Goal: Transaction & Acquisition: Purchase product/service

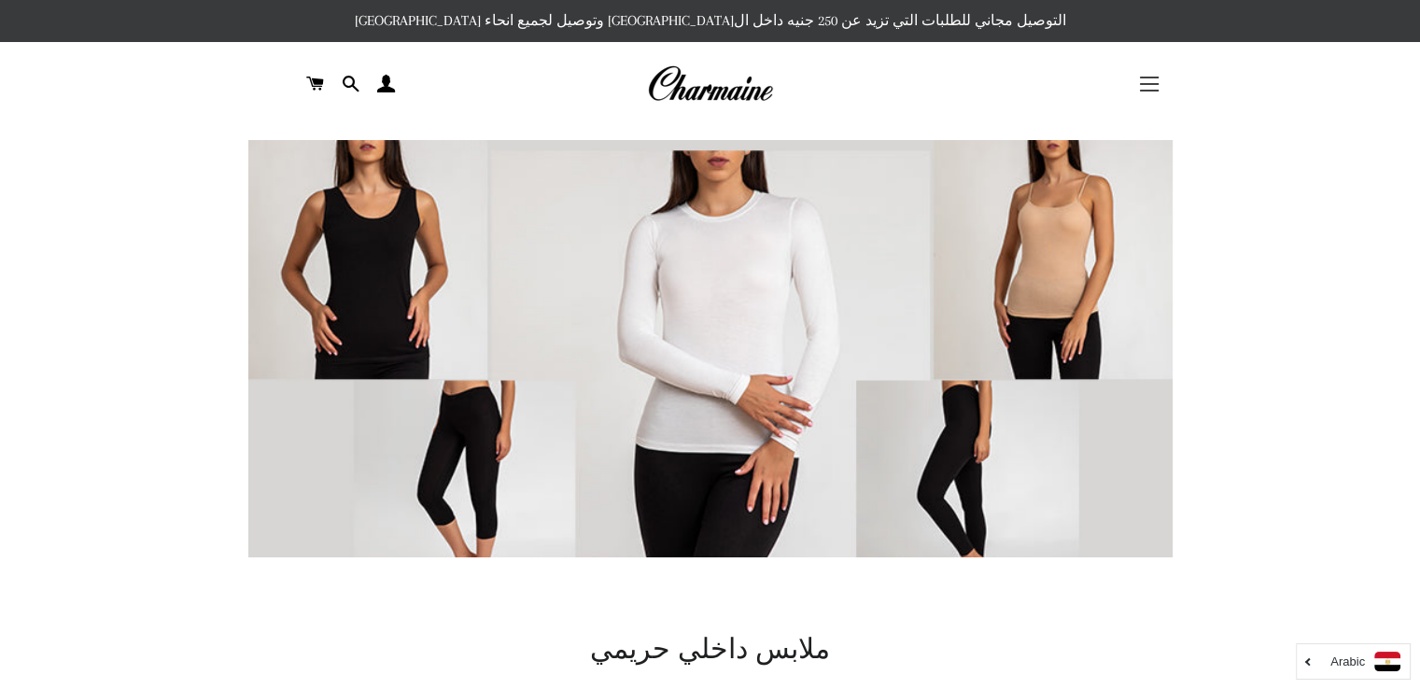
click at [1142, 86] on button "التنقل في الموقع" at bounding box center [1149, 84] width 47 height 47
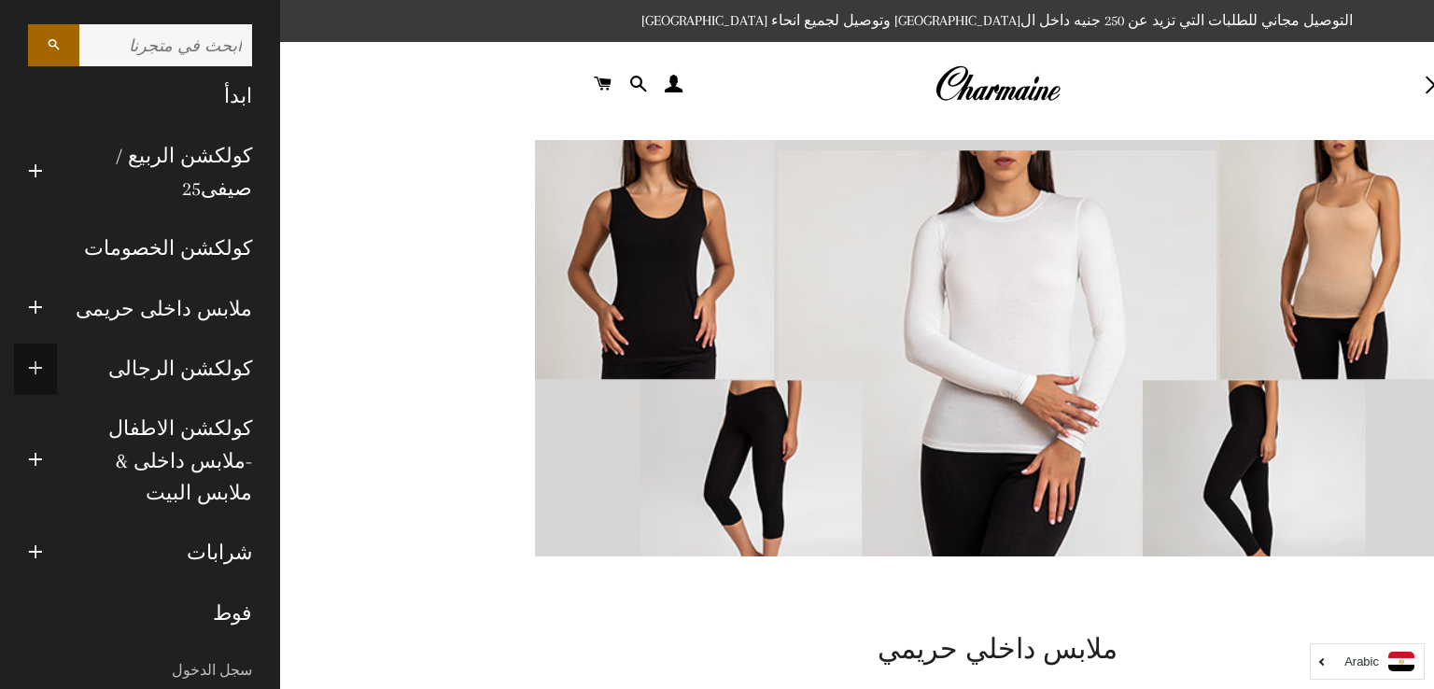
click at [43, 369] on span "button" at bounding box center [35, 369] width 15 height 23
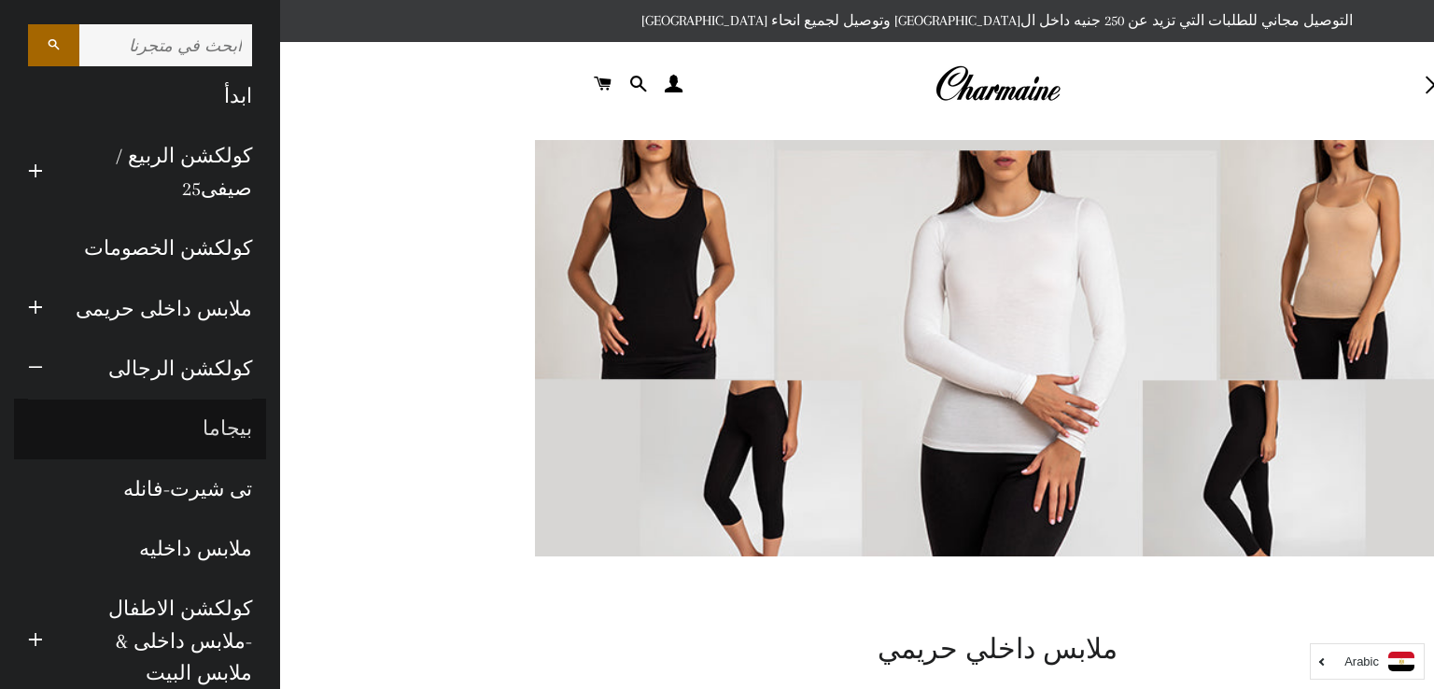
click at [228, 430] on link "بيجاما" at bounding box center [140, 429] width 252 height 60
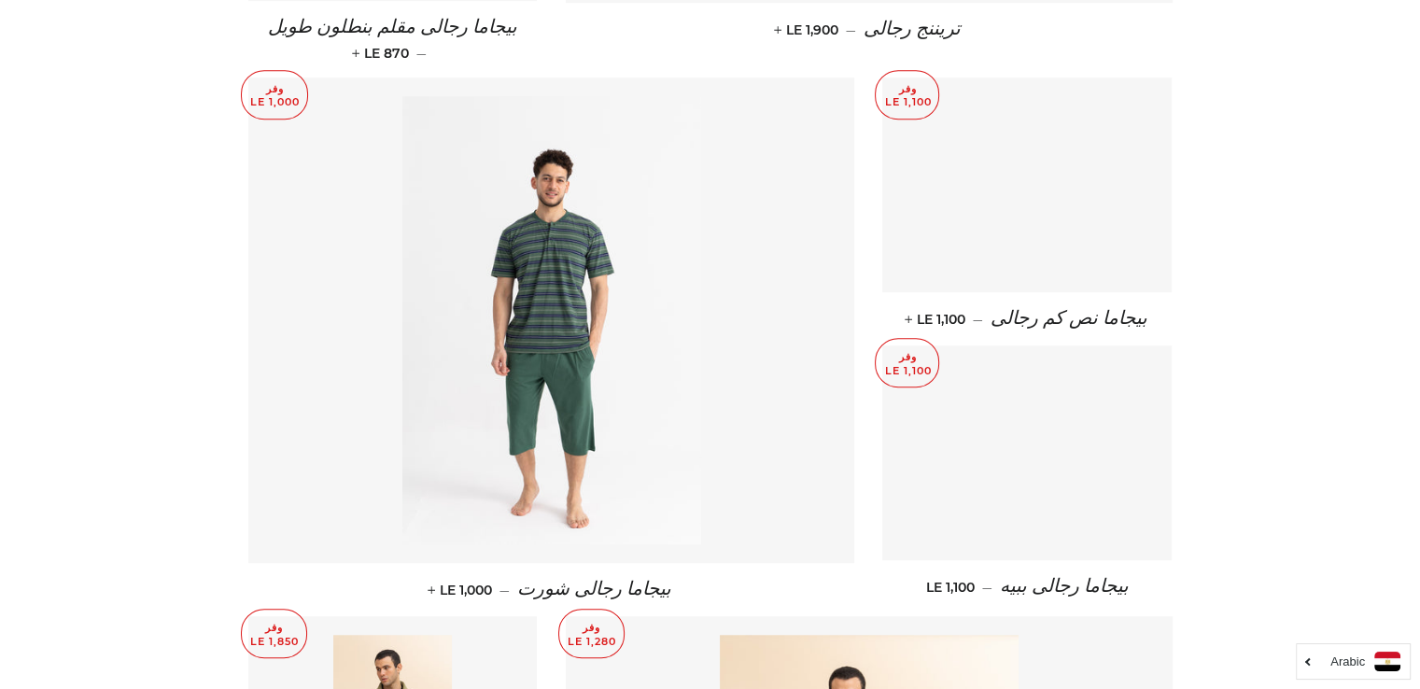
scroll to position [2012, 0]
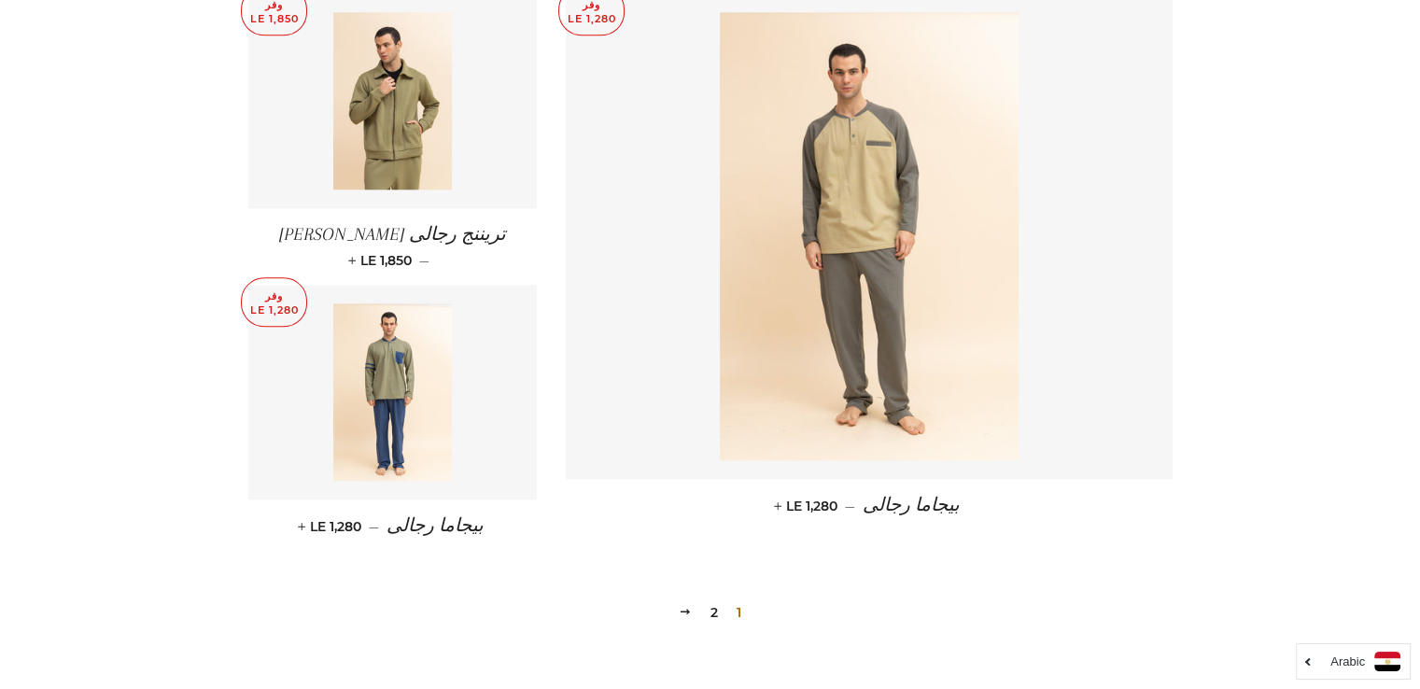
click at [713, 599] on link "2" at bounding box center [714, 613] width 22 height 28
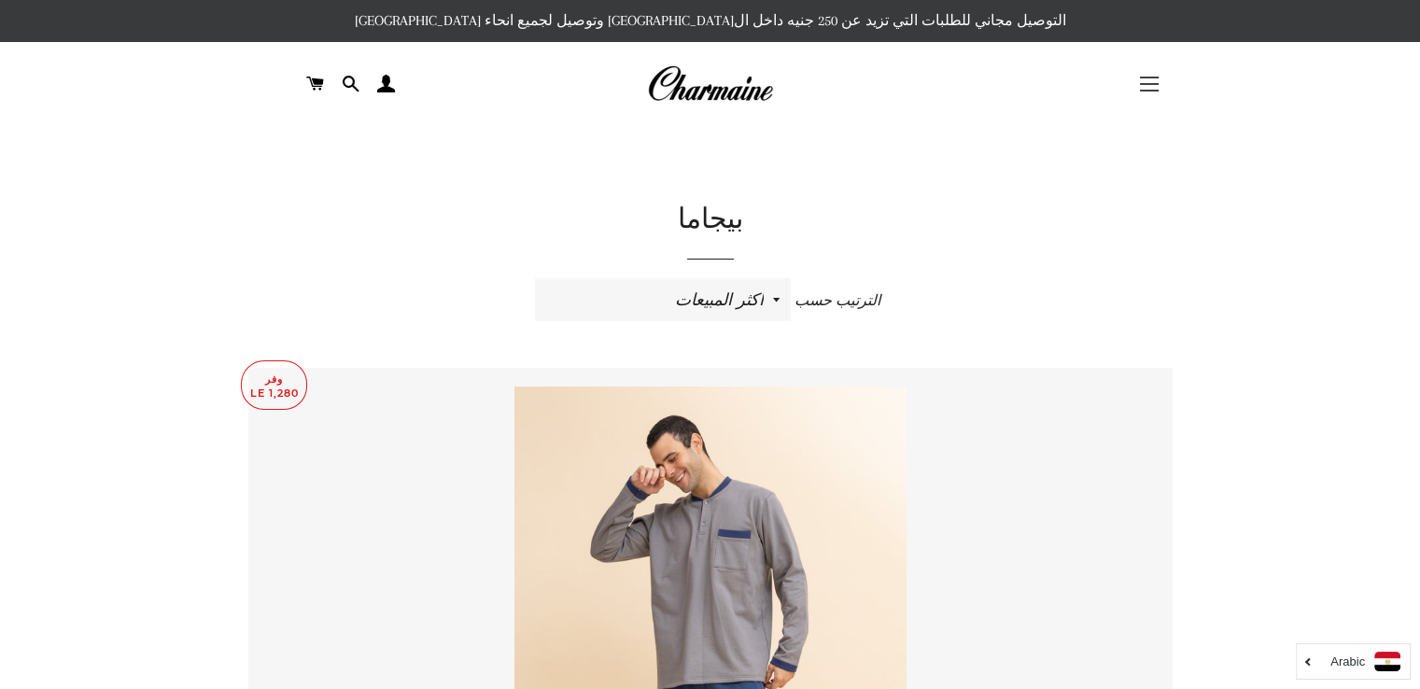
click at [1136, 89] on button "التنقل في الموقع" at bounding box center [1149, 84] width 47 height 47
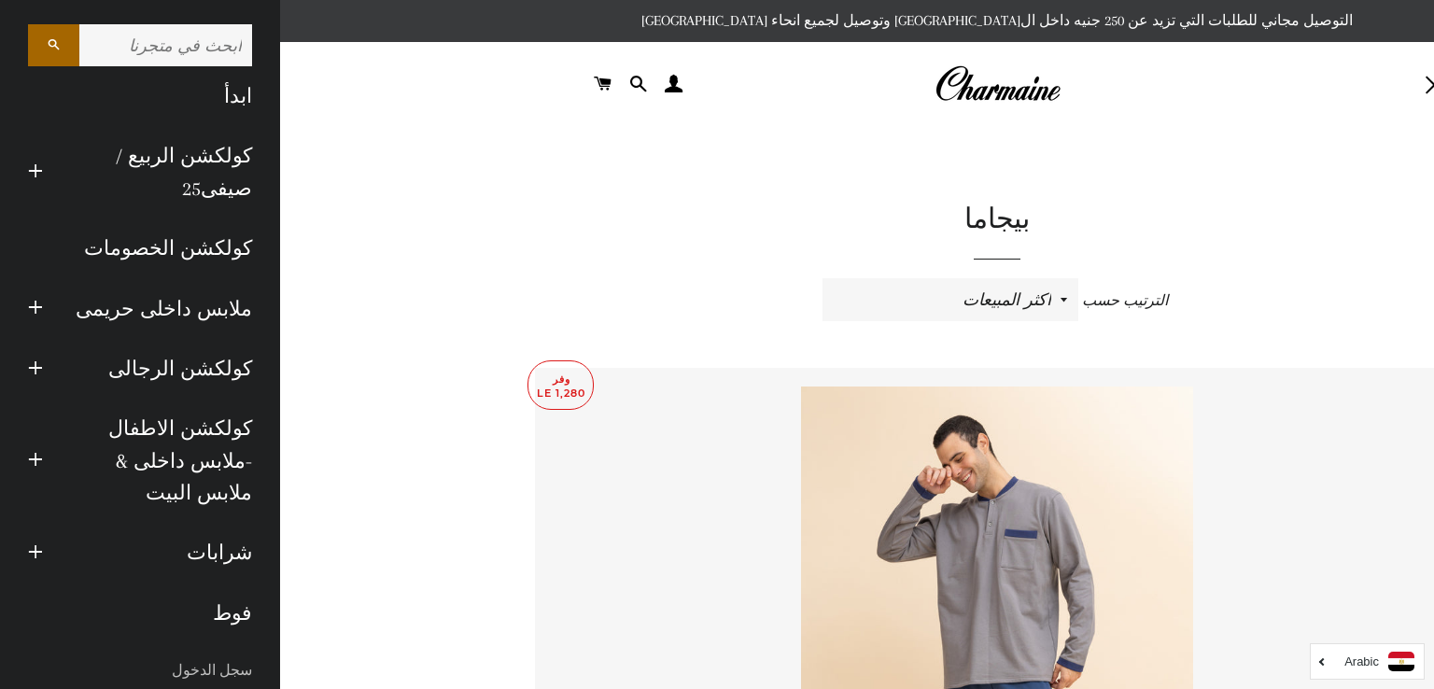
scroll to position [151, 0]
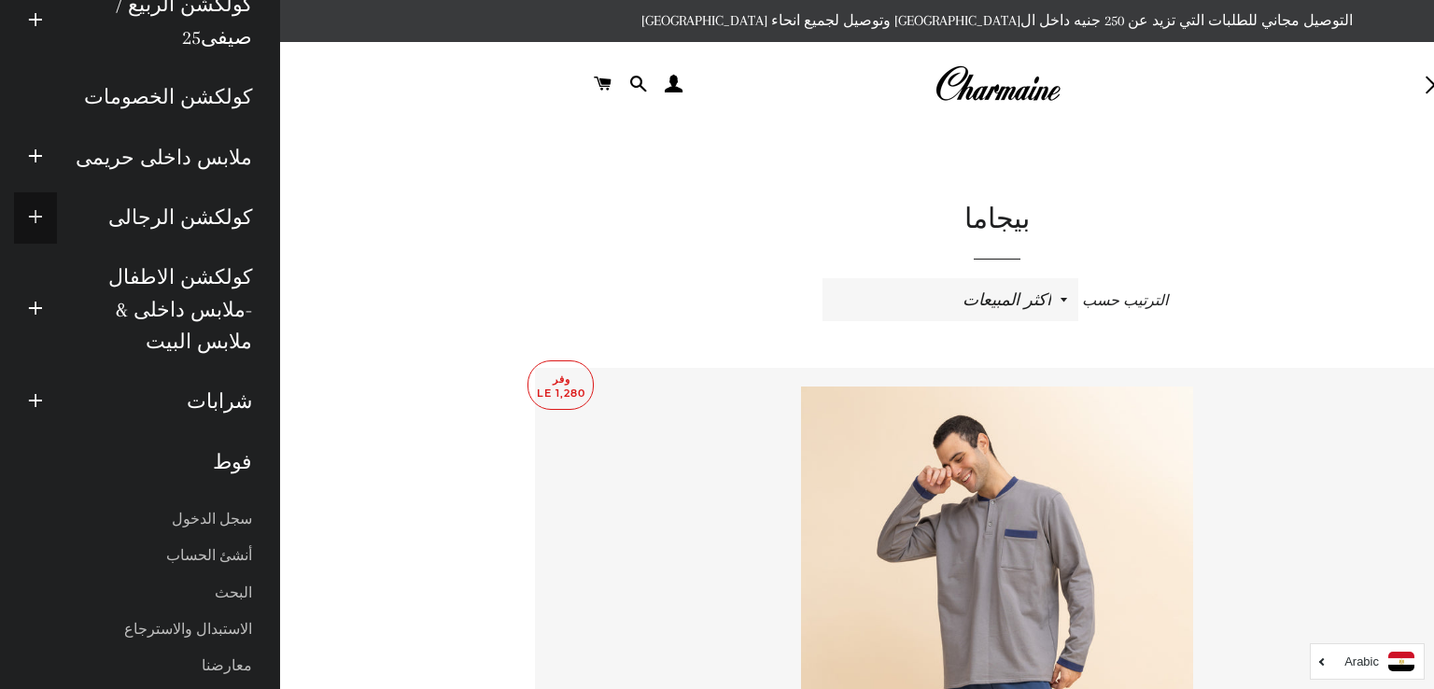
click at [43, 222] on span "button" at bounding box center [35, 217] width 15 height 23
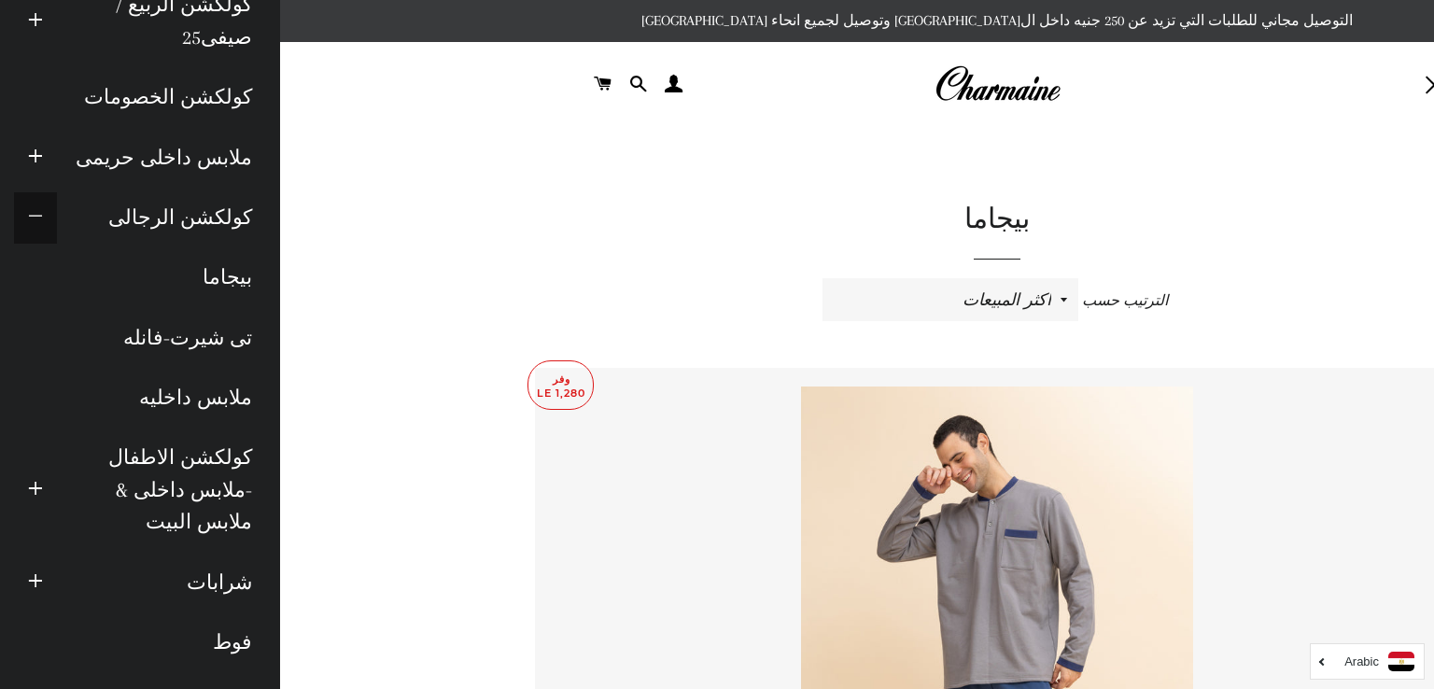
click at [43, 218] on span "button" at bounding box center [35, 217] width 15 height 23
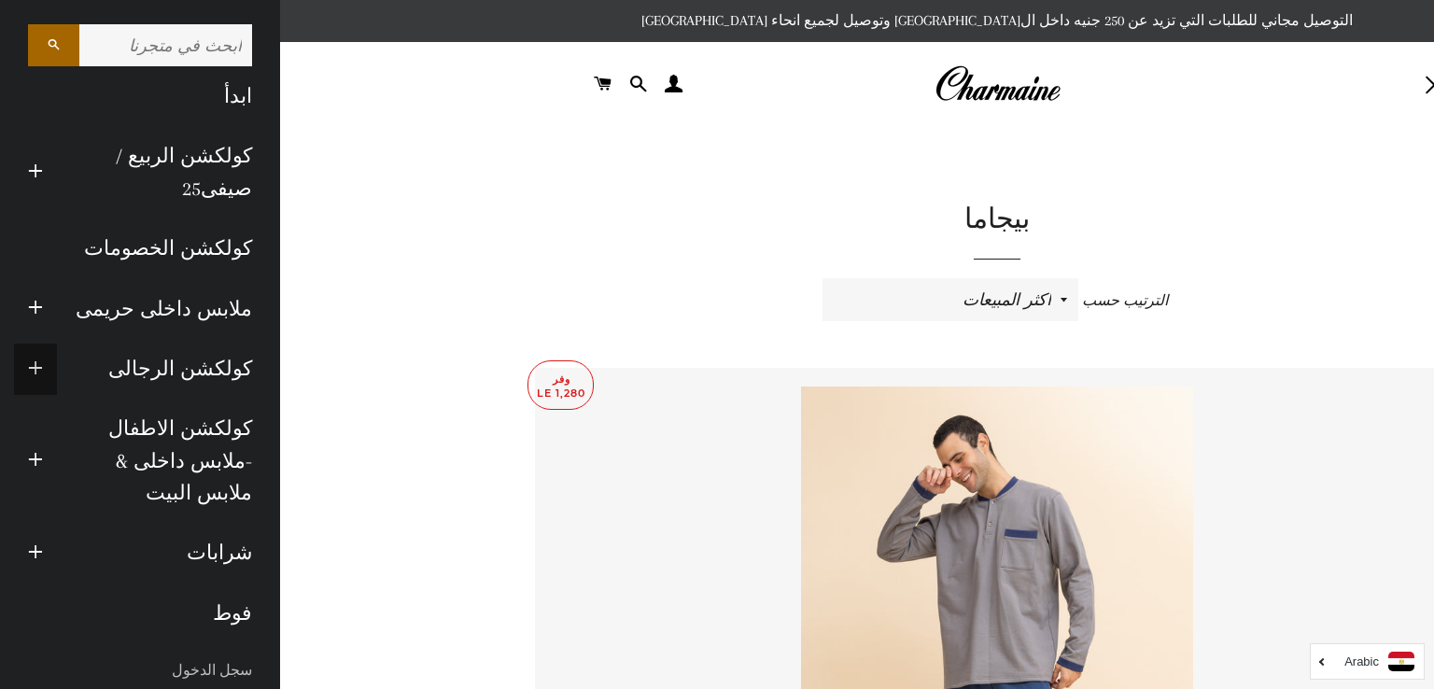
scroll to position [0, 0]
click at [192, 253] on link "كولكشن الخصومات" at bounding box center [140, 249] width 252 height 60
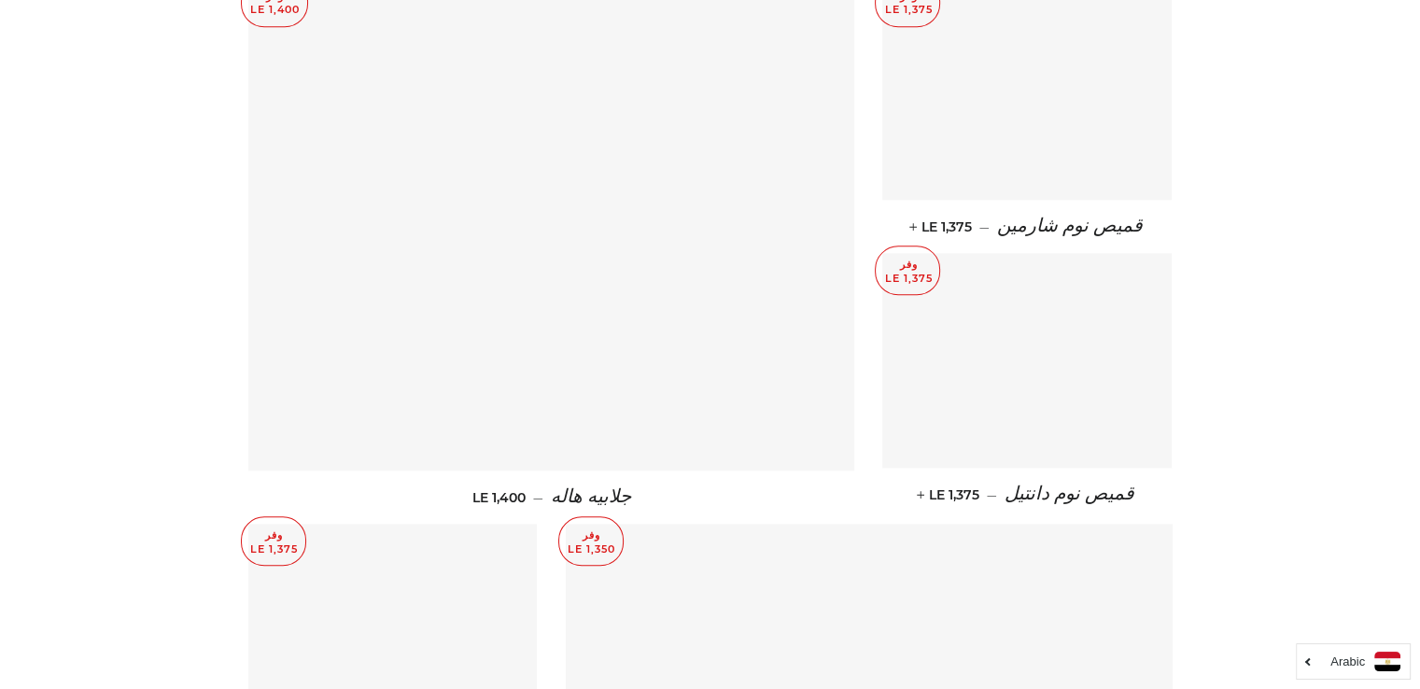
scroll to position [1972, 0]
